Goal: Task Accomplishment & Management: Manage account settings

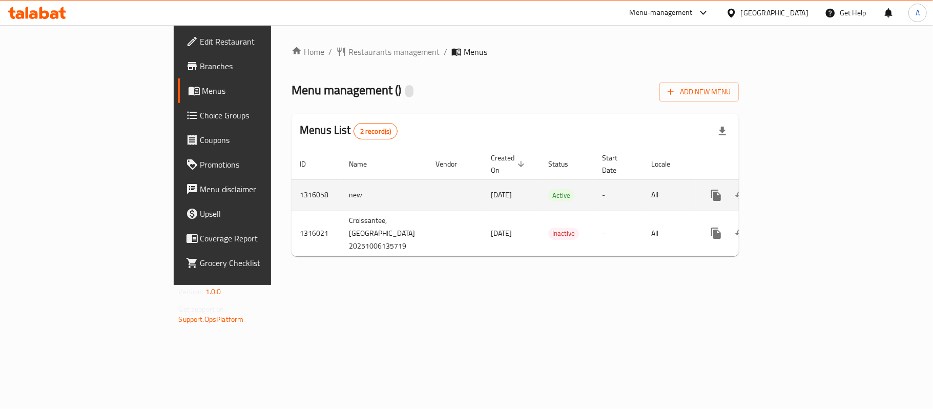
click at [796, 189] on icon "enhanced table" at bounding box center [790, 195] width 12 height 12
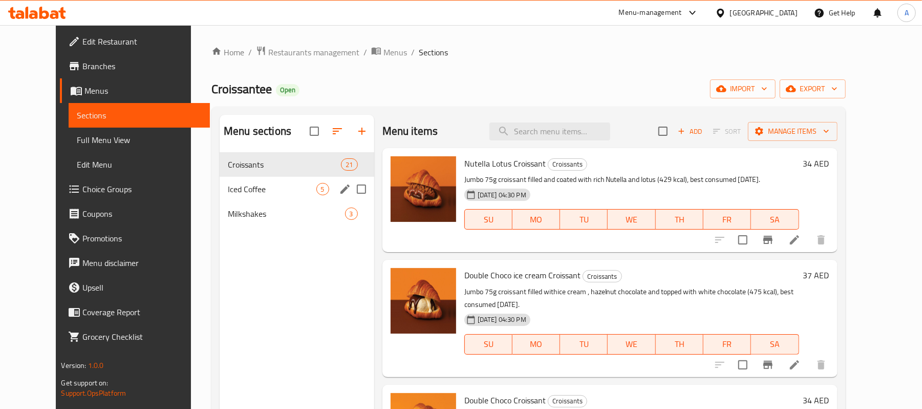
click at [236, 169] on span "Croissants" at bounding box center [284, 164] width 113 height 12
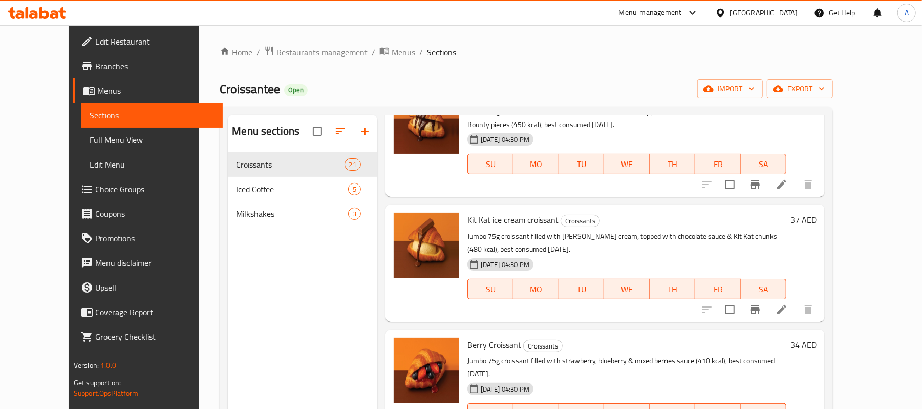
scroll to position [1160, 0]
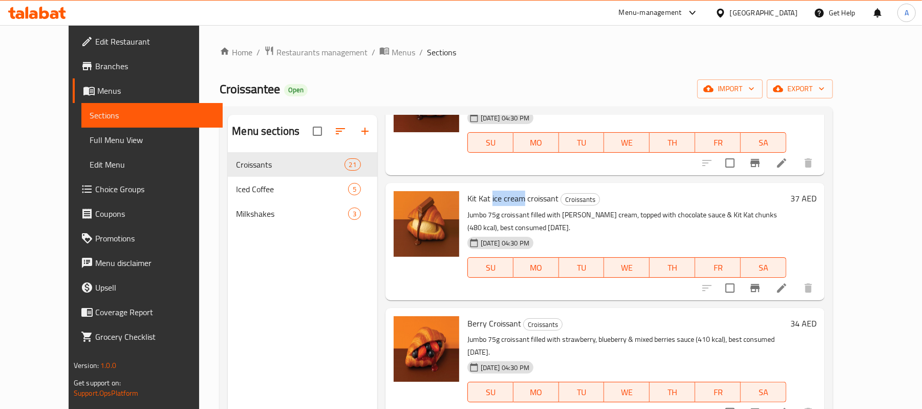
drag, startPoint x: 475, startPoint y: 187, endPoint x: 508, endPoint y: 192, distance: 33.0
click at [508, 192] on span "Kit Kat ice cream croissant" at bounding box center [513, 197] width 91 height 15
copy span "ice cream"
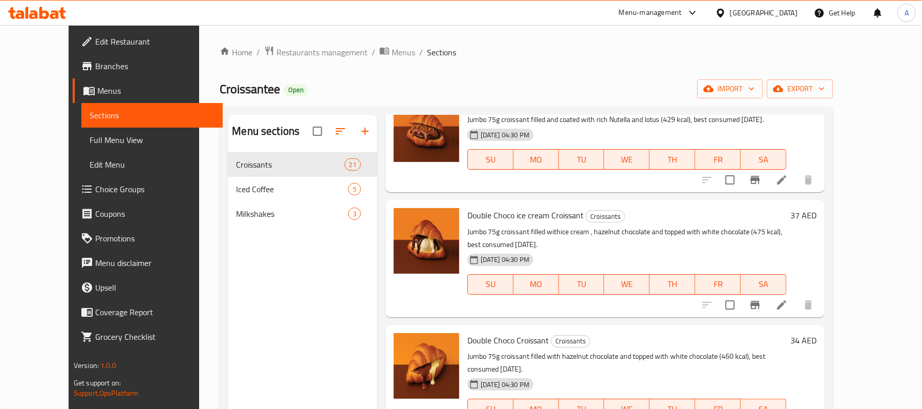
scroll to position [0, 0]
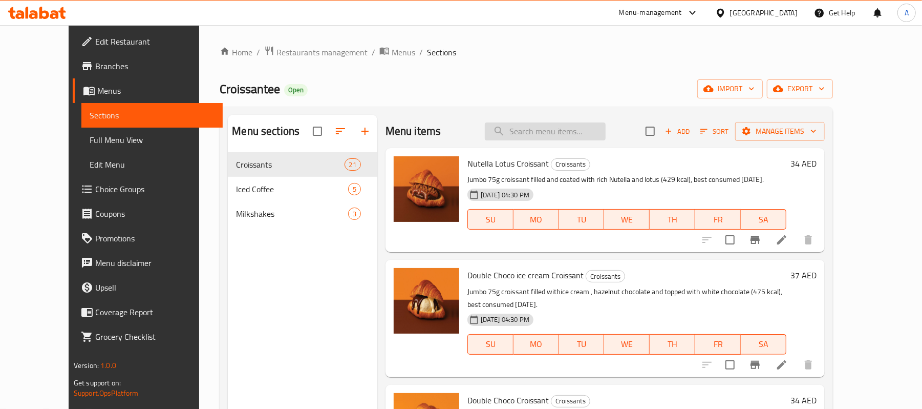
click at [540, 127] on input "search" at bounding box center [545, 131] width 121 height 18
paste input "ice cream"
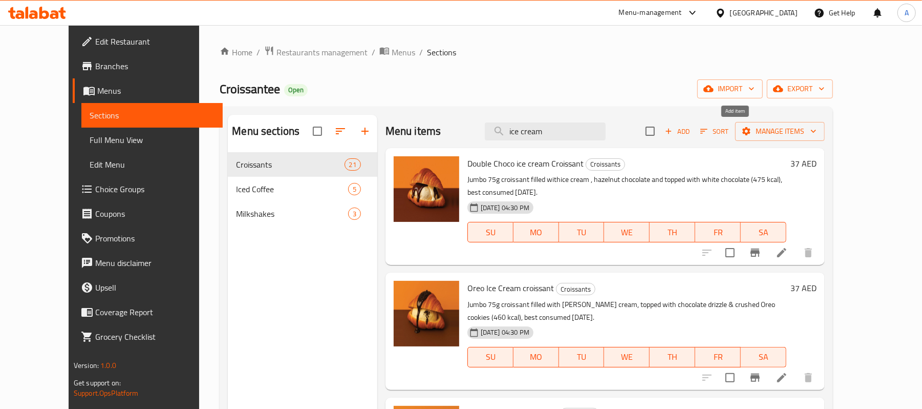
type input "ice cream"
click at [661, 130] on input "checkbox" at bounding box center [651, 131] width 22 height 22
checkbox input "true"
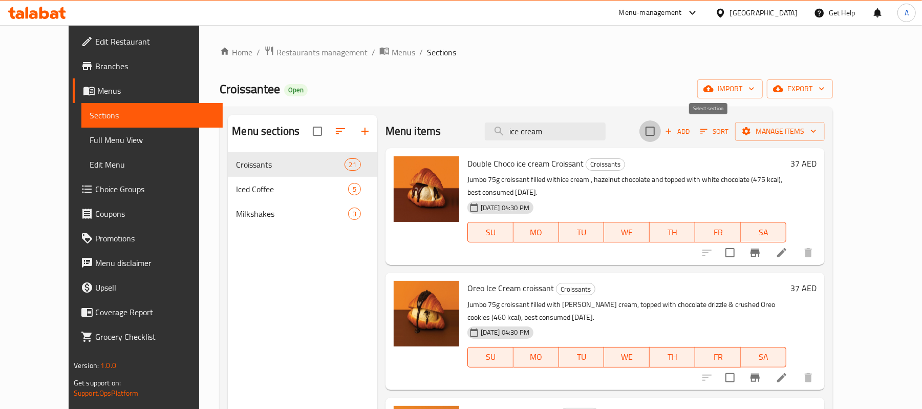
checkbox input "true"
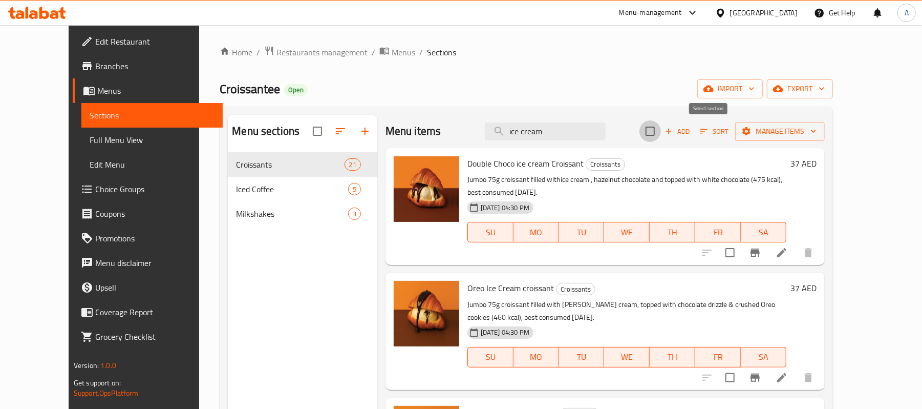
checkbox input "true"
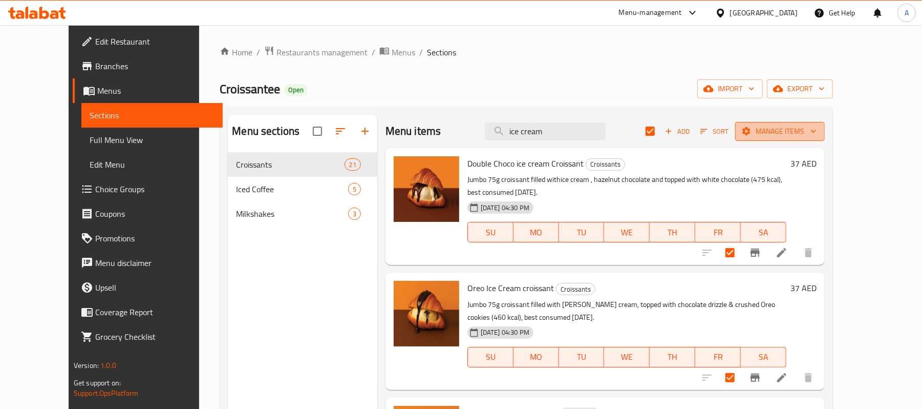
click at [817, 132] on span "Manage items" at bounding box center [780, 131] width 73 height 13
